Goal: Task Accomplishment & Management: Complete application form

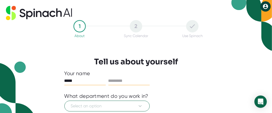
type input "*****"
click at [127, 78] on input "text" at bounding box center [128, 81] width 41 height 8
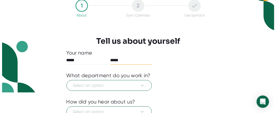
scroll to position [31, 0]
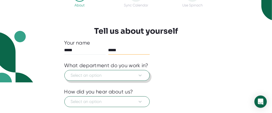
type input "*****"
click at [141, 76] on icon at bounding box center [140, 76] width 6 height 6
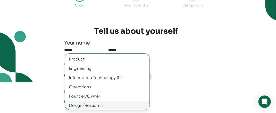
click at [145, 108] on div "Design/Research" at bounding box center [109, 105] width 88 height 9
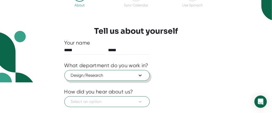
click at [145, 108] on div "Product Engineering Information Technology (IT) Operations Founder/Owner Design…" at bounding box center [136, 56] width 272 height 113
click at [138, 76] on icon at bounding box center [140, 76] width 6 height 6
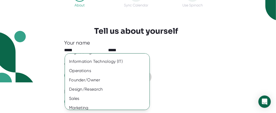
scroll to position [22, 0]
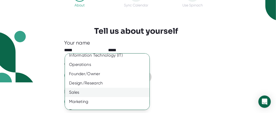
click at [89, 93] on div "Sales" at bounding box center [109, 92] width 88 height 9
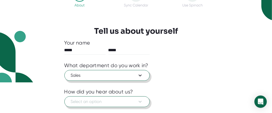
click at [85, 99] on span "Select an option" at bounding box center [107, 102] width 72 height 6
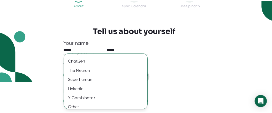
scroll to position [29, 0]
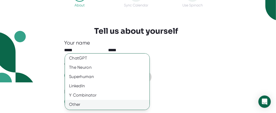
click at [95, 105] on div "Other" at bounding box center [109, 104] width 88 height 9
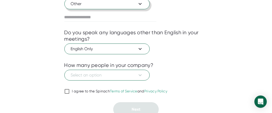
scroll to position [130, 0]
